Goal: Task Accomplishment & Management: Manage account settings

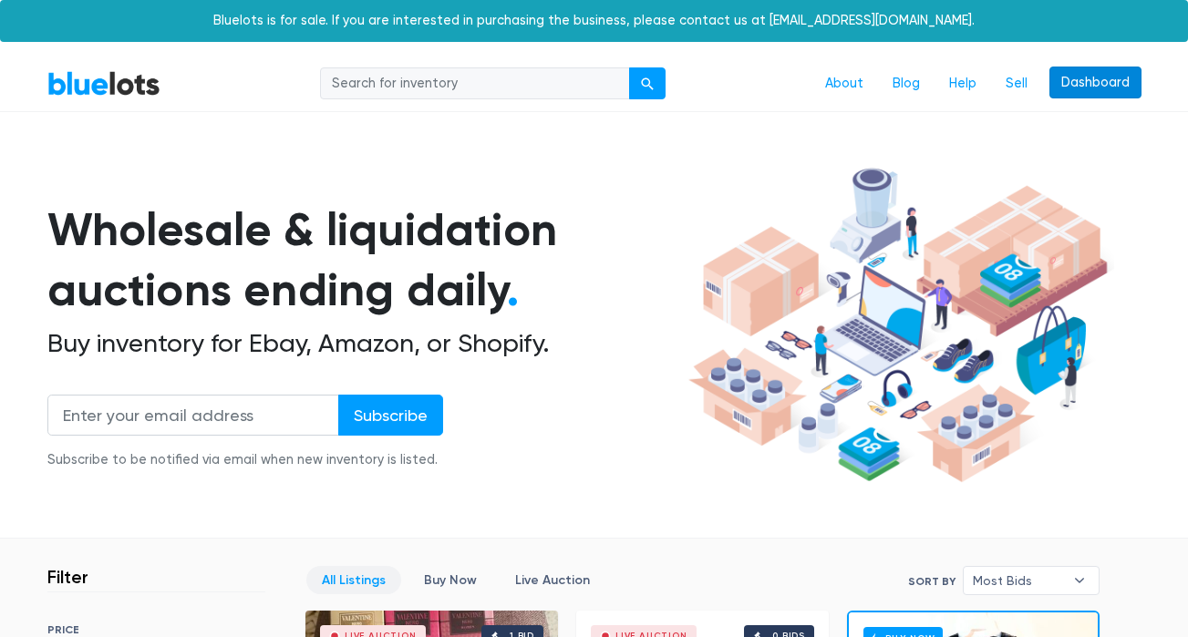
click at [1094, 76] on link "Dashboard" at bounding box center [1095, 83] width 92 height 33
click at [1029, 88] on link "Sell" at bounding box center [1016, 84] width 51 height 35
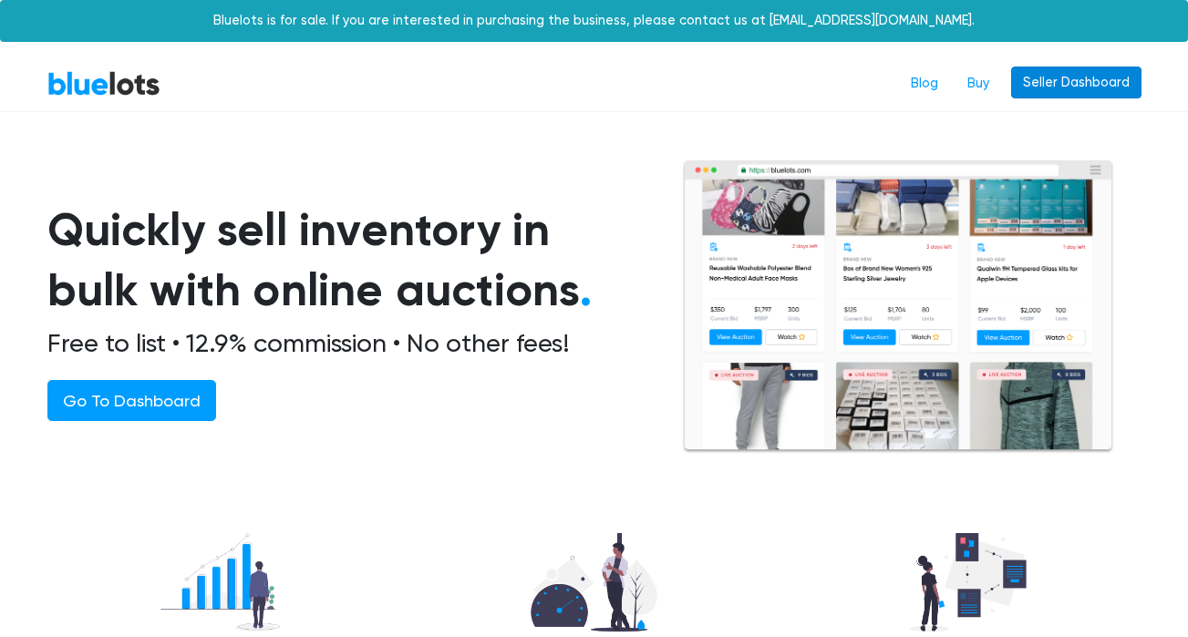
click at [1047, 91] on link "Seller Dashboard" at bounding box center [1076, 83] width 130 height 33
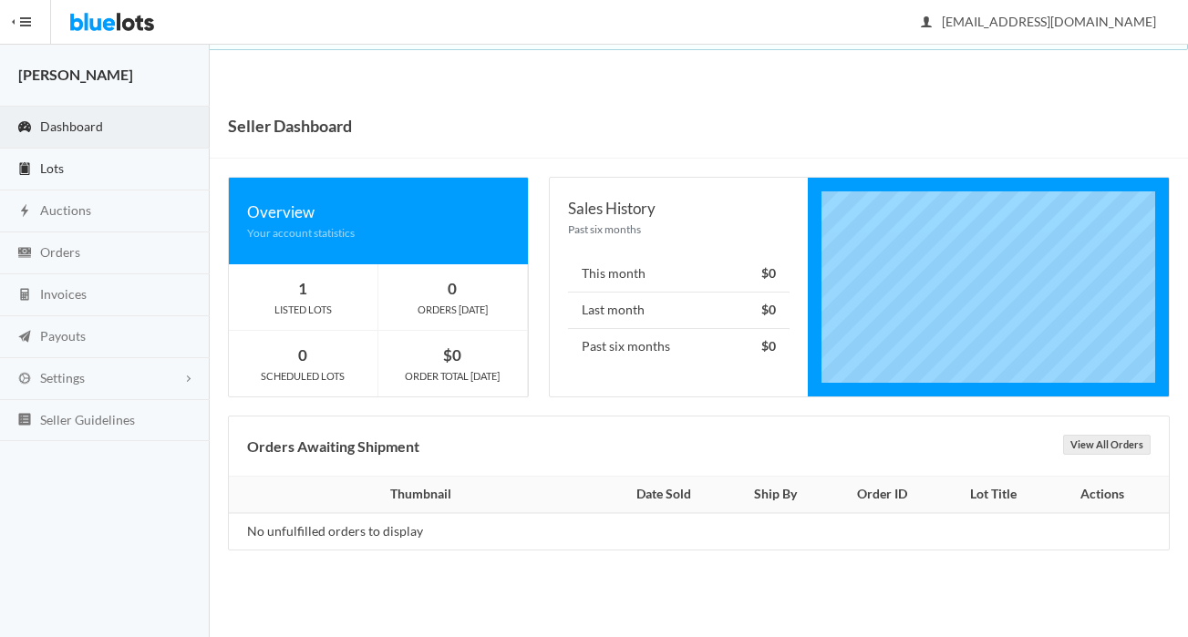
click at [105, 167] on link "Lots" at bounding box center [105, 170] width 210 height 42
